Goal: Transaction & Acquisition: Obtain resource

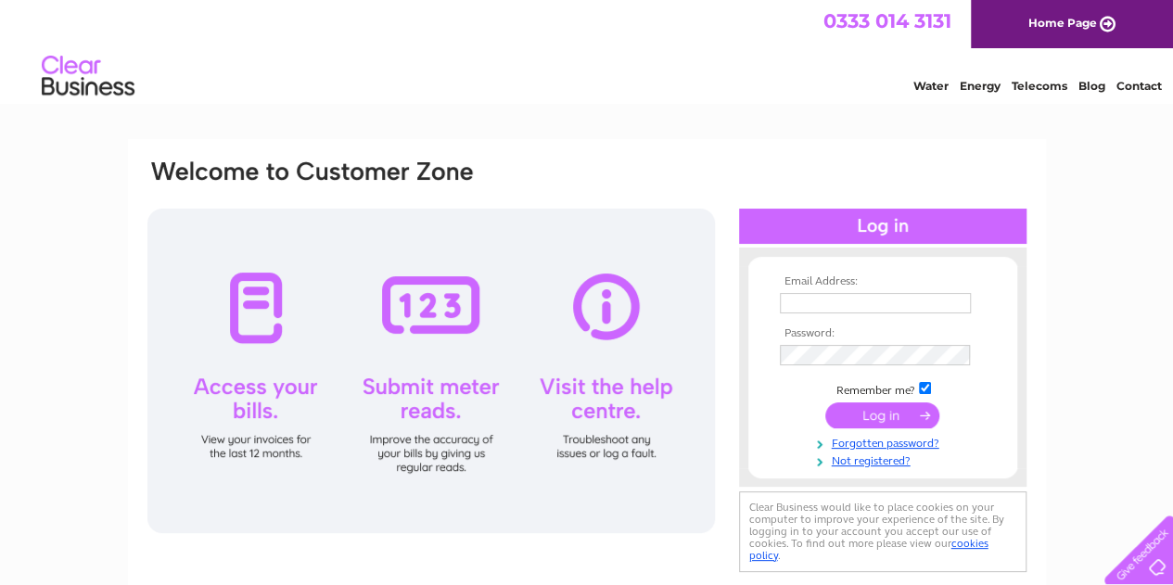
type input "dugald.harrison@monier.com"
click at [875, 409] on input "submit" at bounding box center [882, 415] width 114 height 26
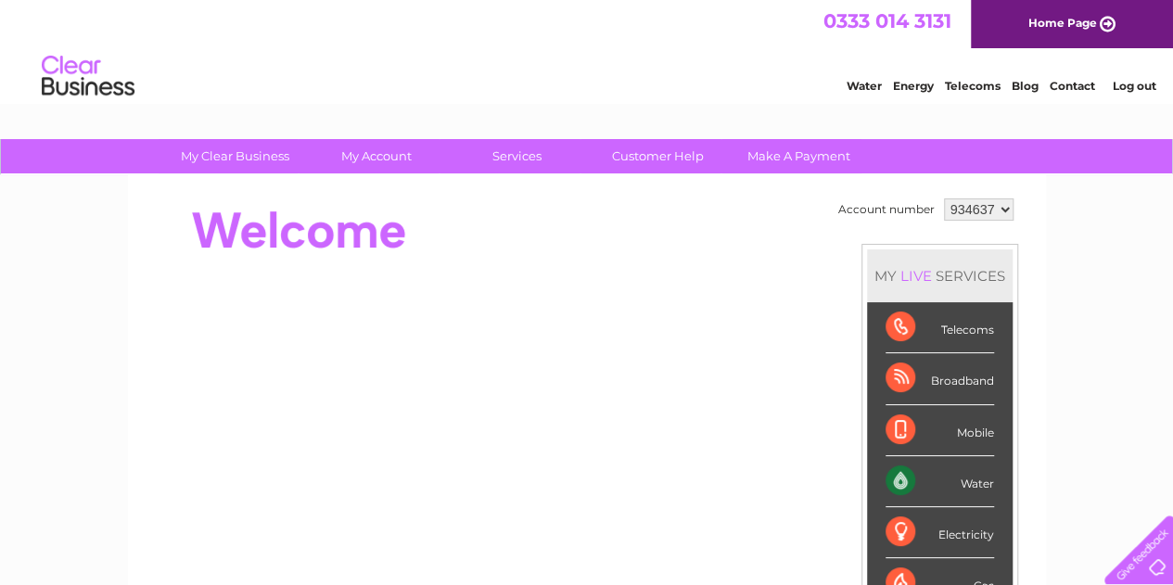
click at [881, 415] on li "Mobile" at bounding box center [940, 430] width 146 height 51
click at [943, 480] on div "Water" at bounding box center [940, 481] width 109 height 51
click at [986, 484] on div "Water" at bounding box center [940, 481] width 109 height 51
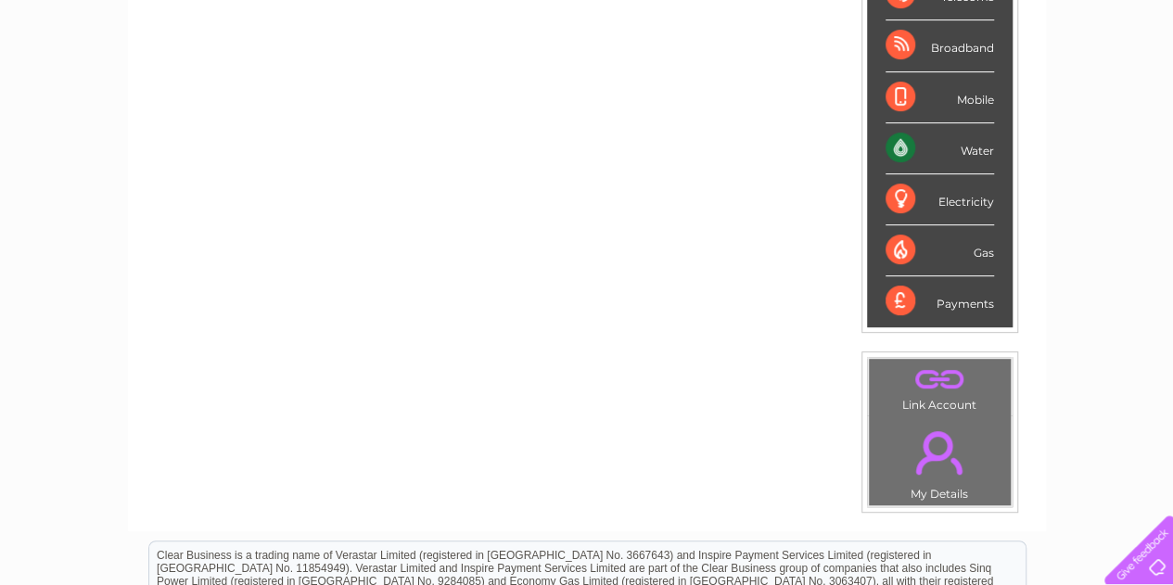
scroll to position [342, 0]
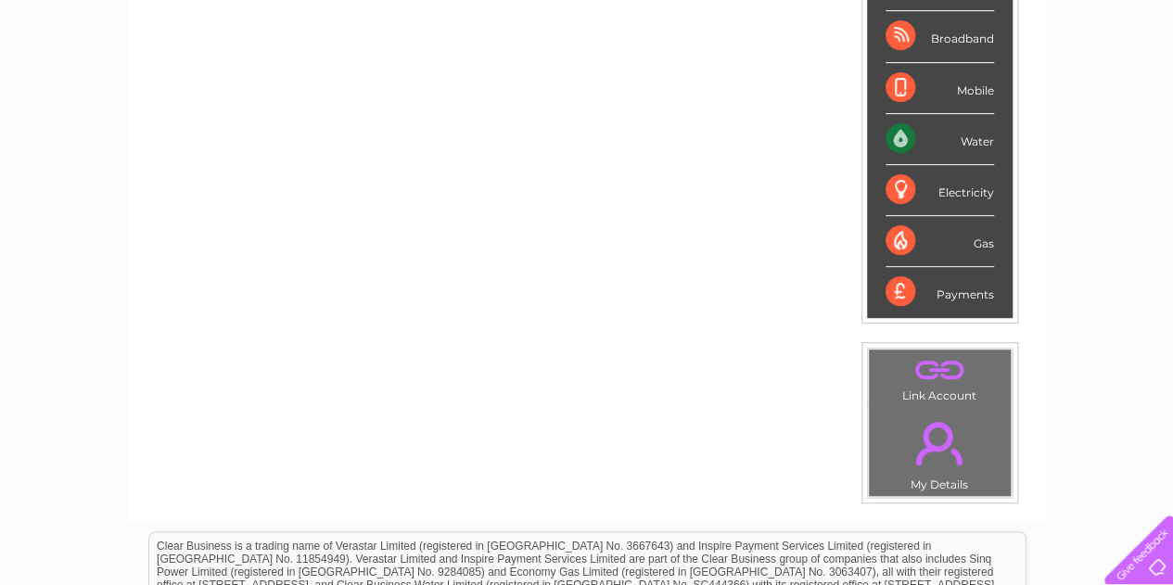
click at [898, 136] on div "Water" at bounding box center [940, 139] width 109 height 51
click at [899, 134] on div "Water" at bounding box center [940, 139] width 109 height 51
click at [979, 140] on div "Water" at bounding box center [940, 139] width 109 height 51
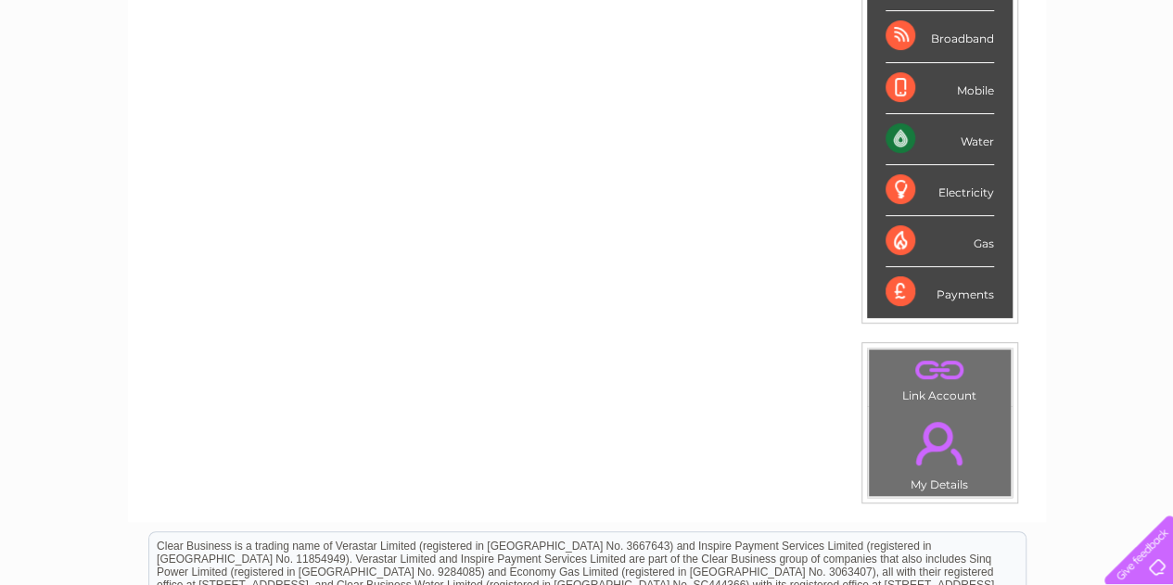
click at [979, 140] on div "Water" at bounding box center [940, 139] width 109 height 51
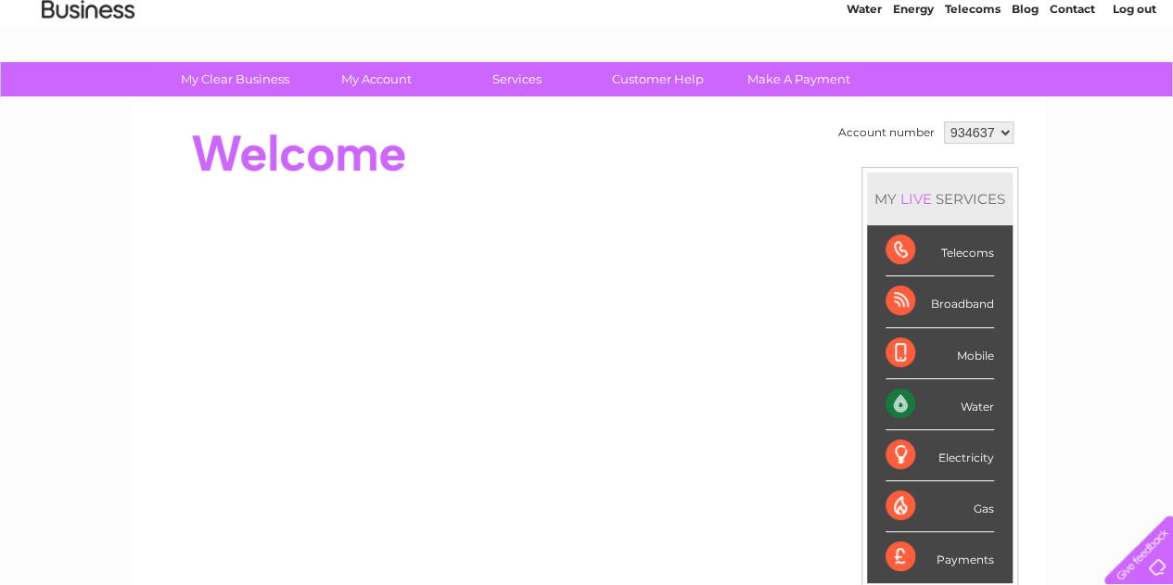
scroll to position [76, 0]
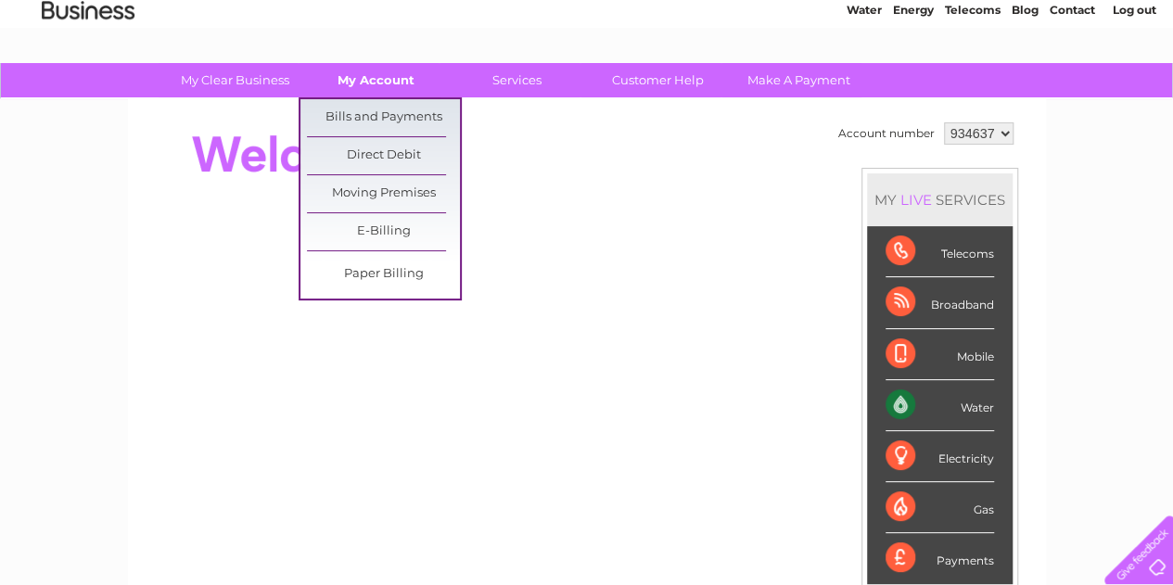
click at [391, 90] on link "My Account" at bounding box center [376, 80] width 153 height 34
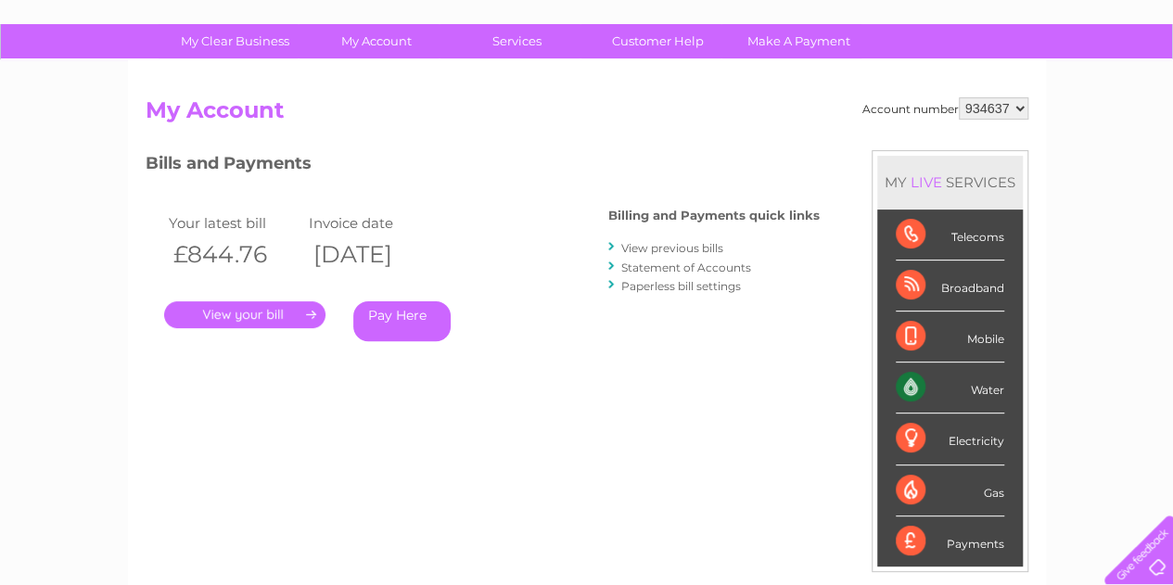
scroll to position [121, 0]
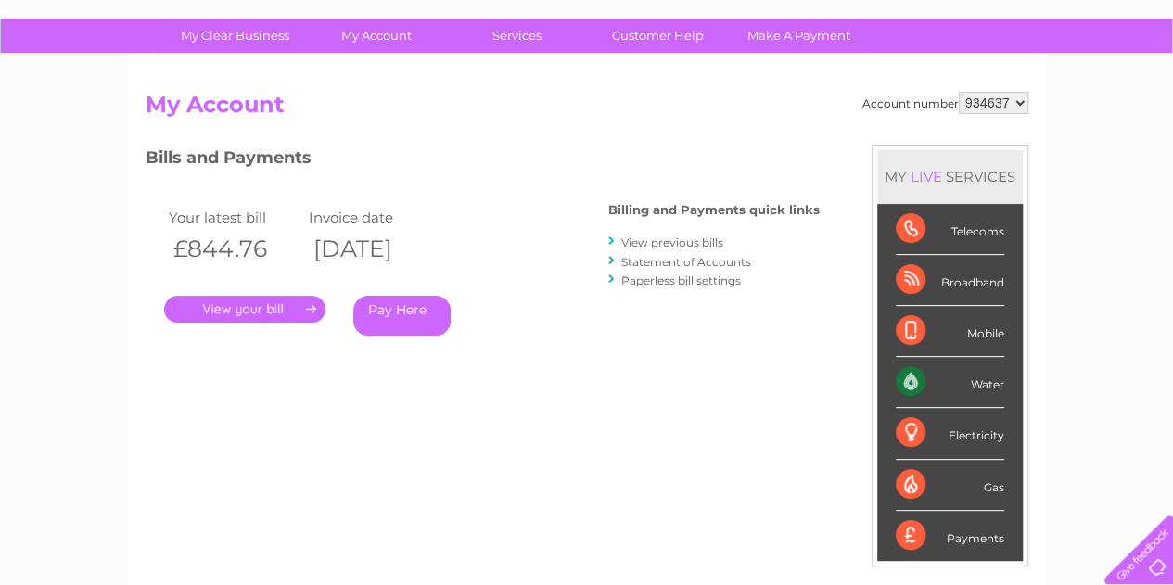
click at [670, 240] on link "View previous bills" at bounding box center [672, 243] width 102 height 14
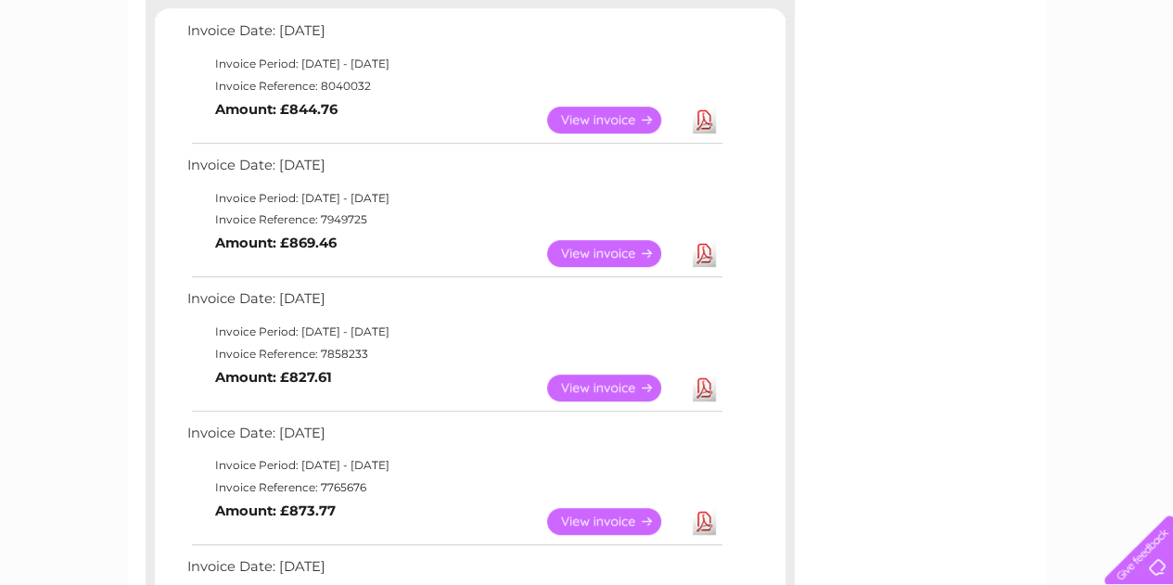
scroll to position [367, 0]
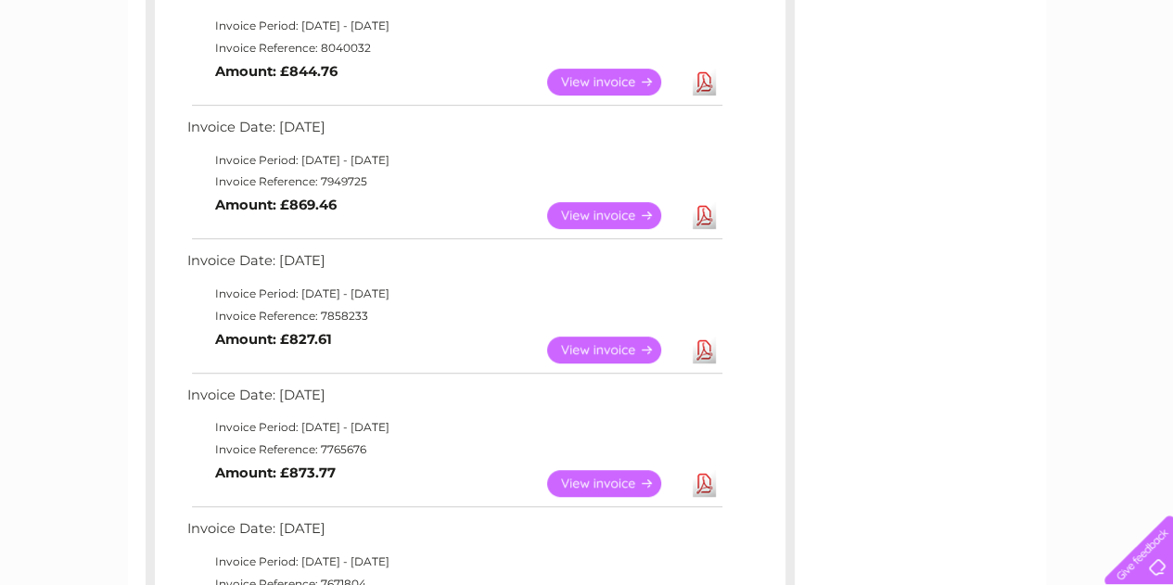
click at [710, 219] on link "Download" at bounding box center [704, 215] width 23 height 27
click at [697, 212] on link "Download" at bounding box center [704, 215] width 23 height 27
